Goal: Task Accomplishment & Management: Manage account settings

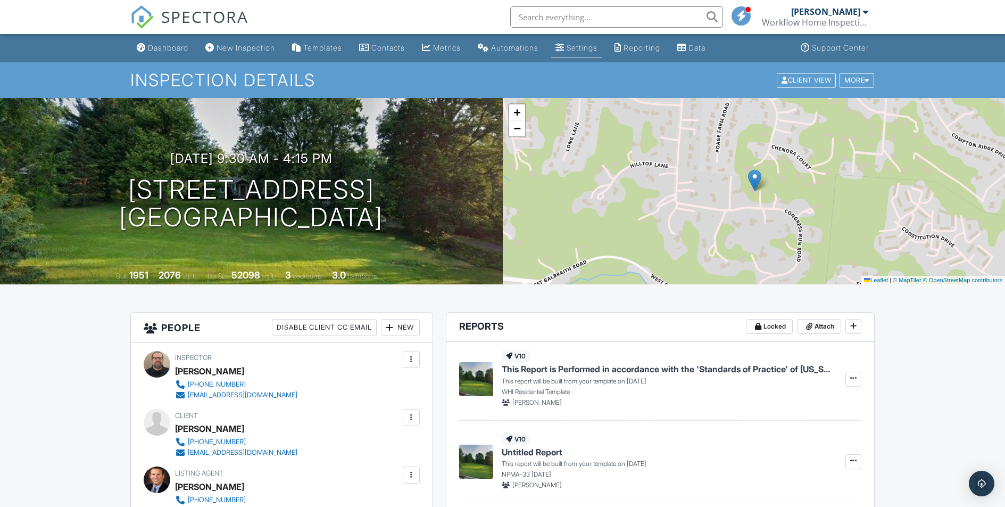
click at [598, 48] on div "Settings" at bounding box center [582, 47] width 31 height 9
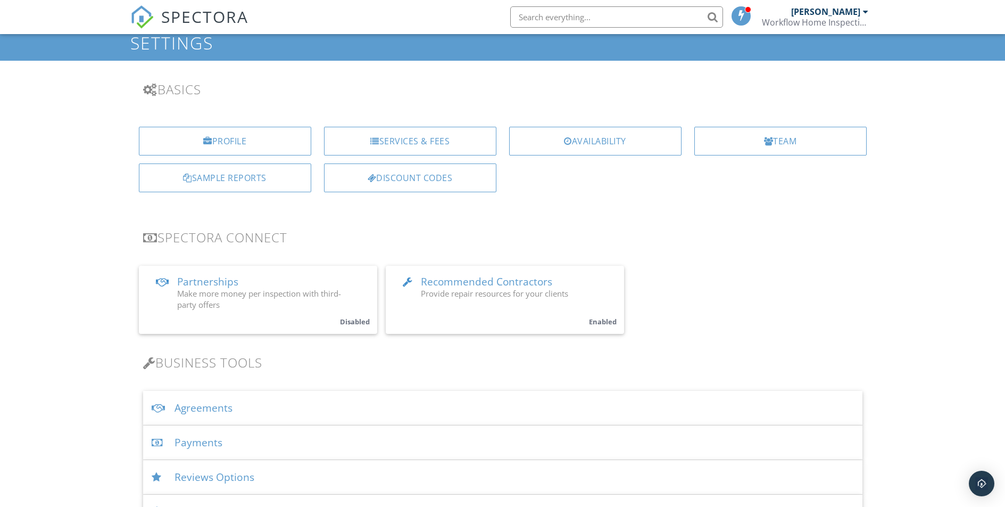
scroll to position [90, 0]
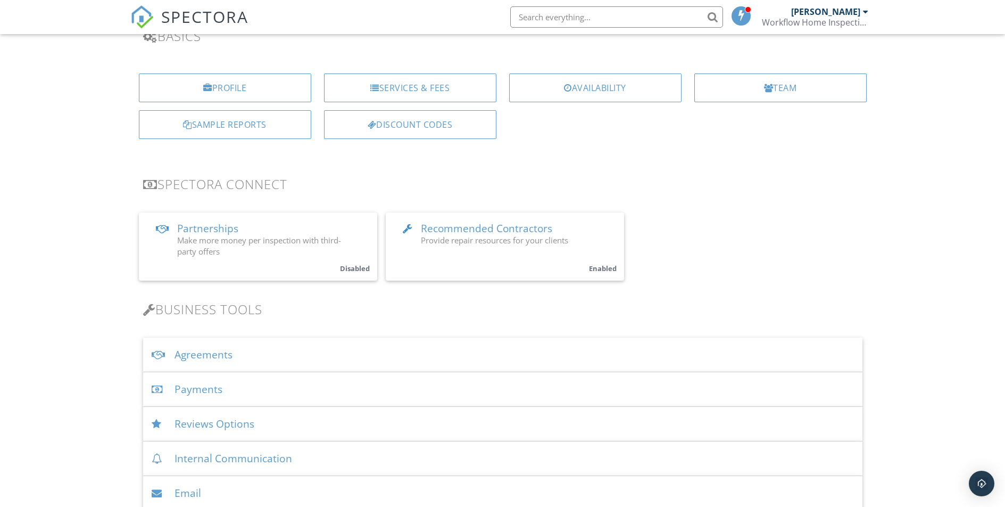
click at [481, 229] on span "Recommended Contractors" at bounding box center [486, 228] width 131 height 14
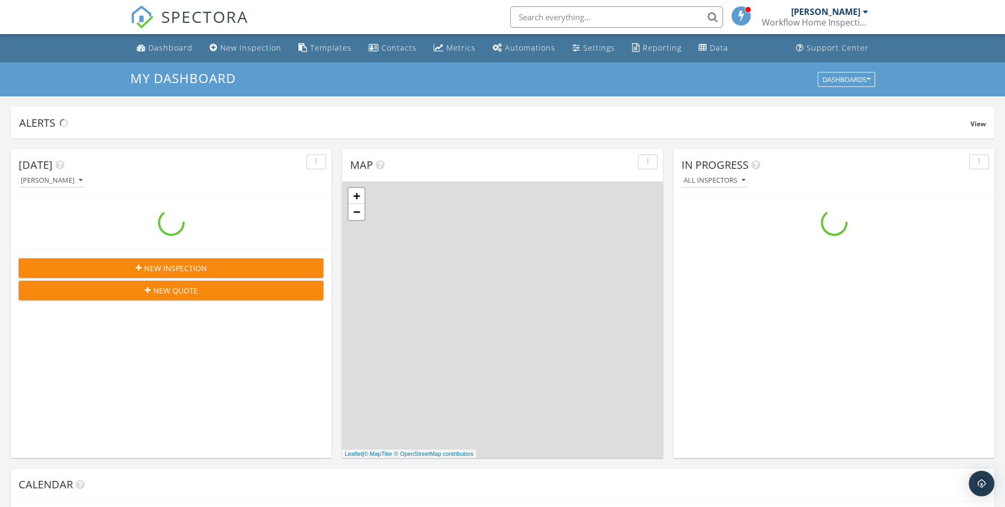
scroll to position [985, 1022]
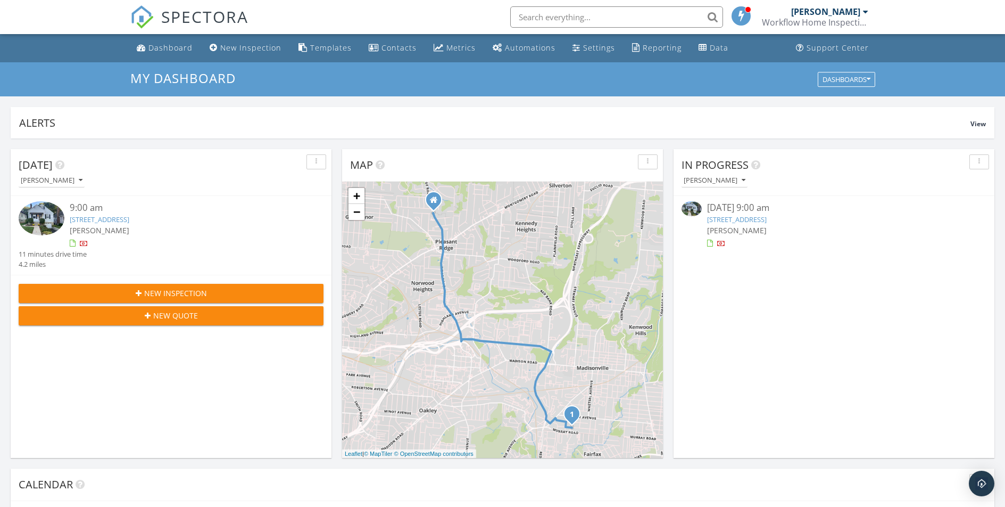
click at [762, 216] on link "5634 Islington Ave, Cincinnati, OH 45227" at bounding box center [737, 219] width 60 height 10
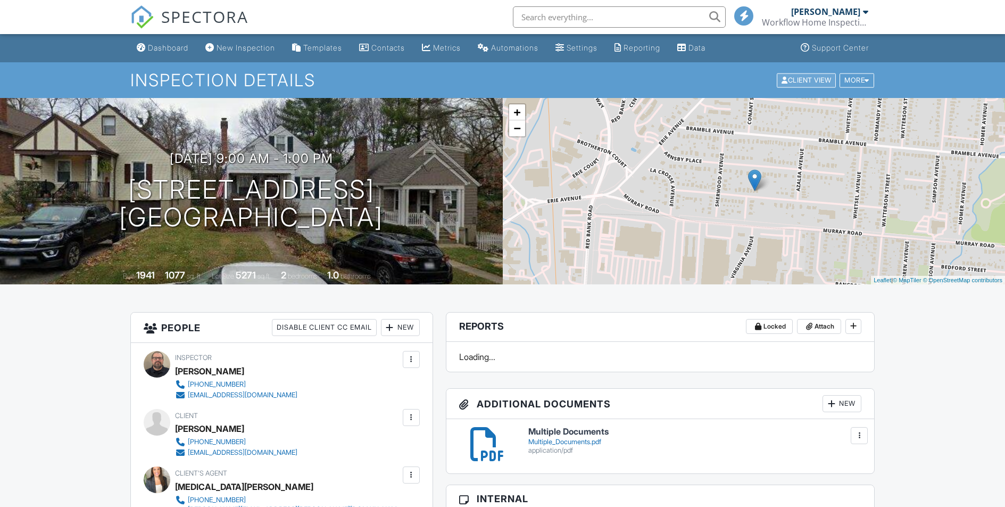
click at [795, 75] on div "Inspection Details Client View More Property Details Reschedule Reorder / Copy …" at bounding box center [502, 80] width 745 height 19
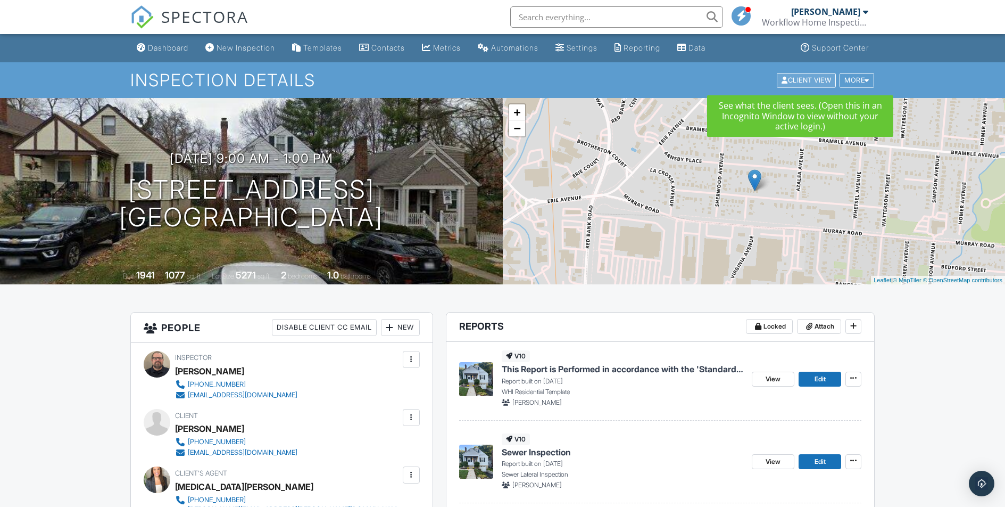
click at [795, 78] on div "Client View" at bounding box center [806, 80] width 59 height 14
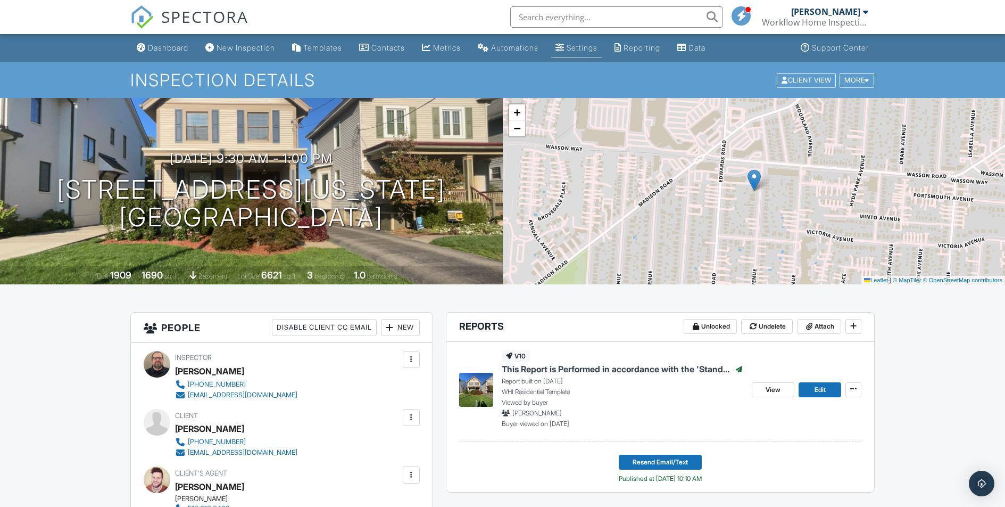
click at [585, 45] on div "Settings" at bounding box center [582, 47] width 31 height 9
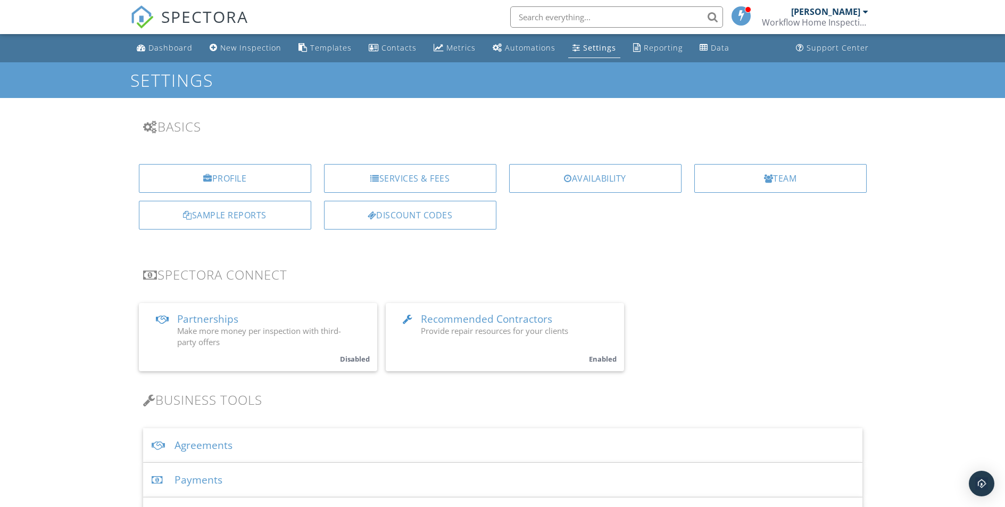
click at [445, 326] on span "Provide repair resources for your clients" at bounding box center [494, 330] width 147 height 11
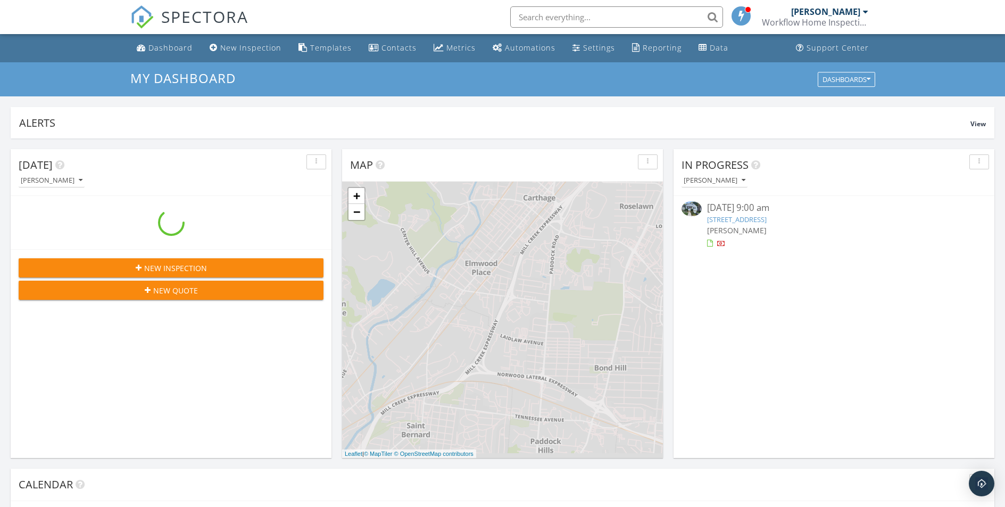
scroll to position [985, 1022]
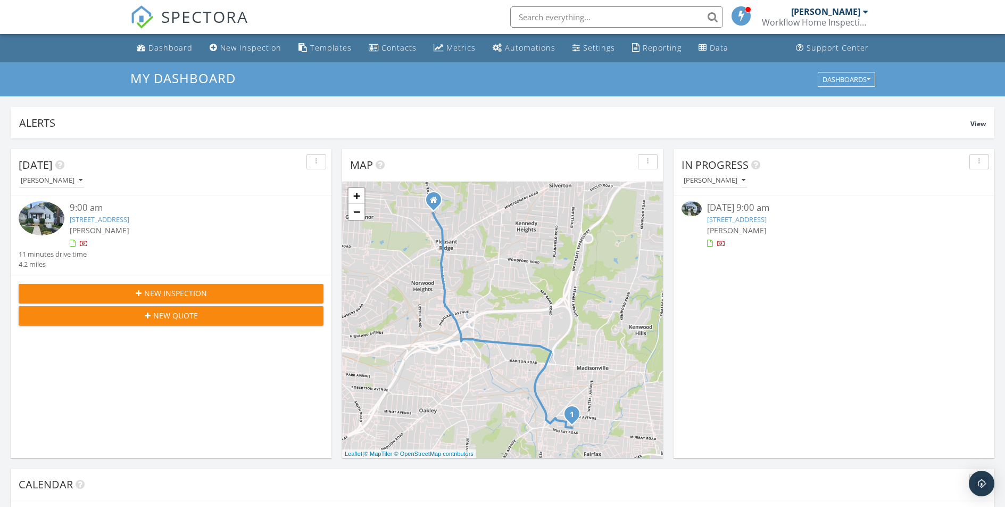
click at [737, 216] on link "5634 Islington Ave, Cincinnati, OH 45227" at bounding box center [737, 219] width 60 height 10
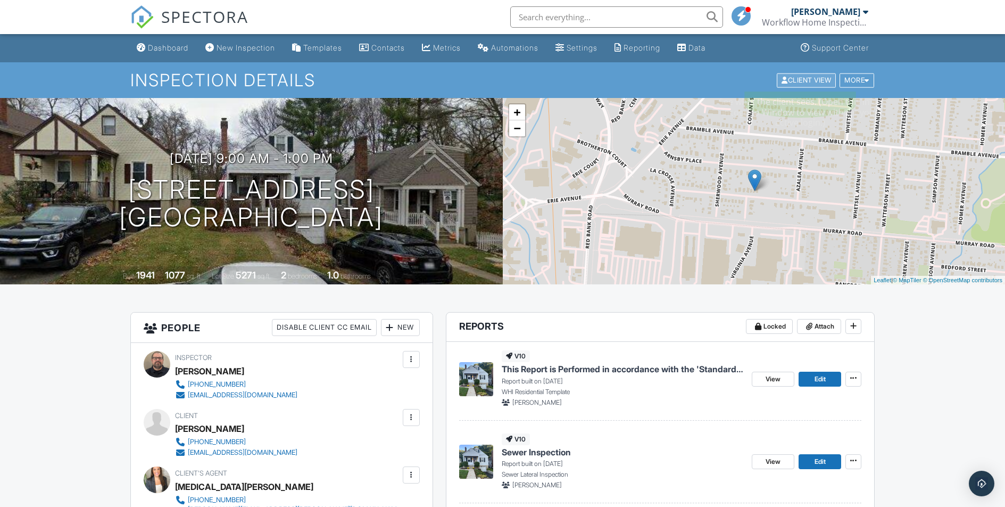
click at [799, 78] on div "Client View" at bounding box center [806, 80] width 59 height 14
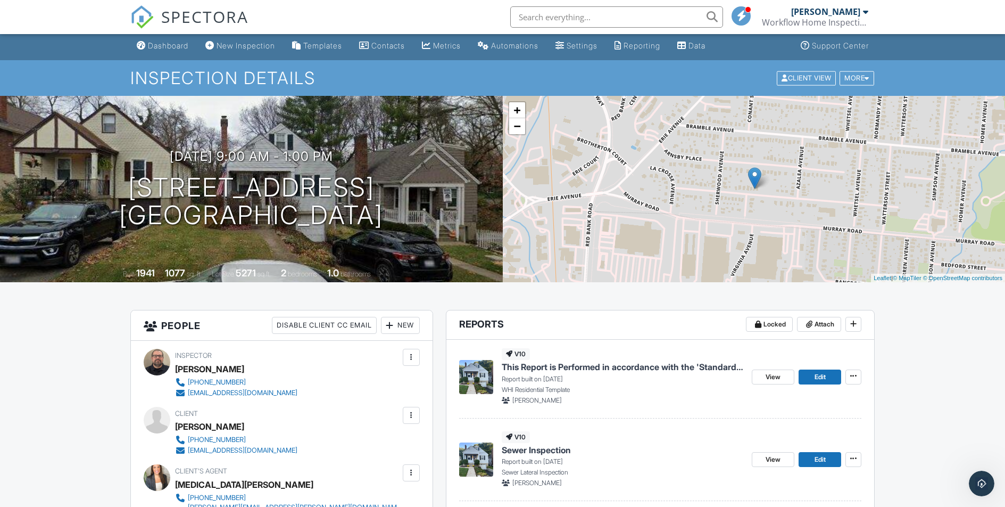
click at [100, 175] on div "09/29/2025 9:00 am - 1:00 pm 5634 Islington Ave Cincinnati, OH 45227" at bounding box center [251, 189] width 503 height 80
